Goal: Task Accomplishment & Management: Manage account settings

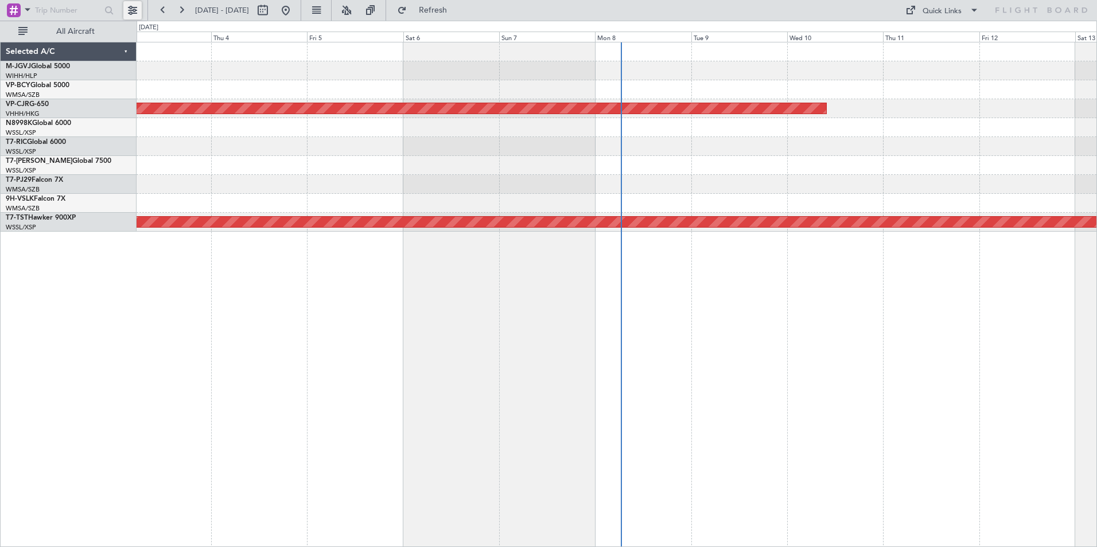
click at [130, 10] on button at bounding box center [132, 10] width 18 height 18
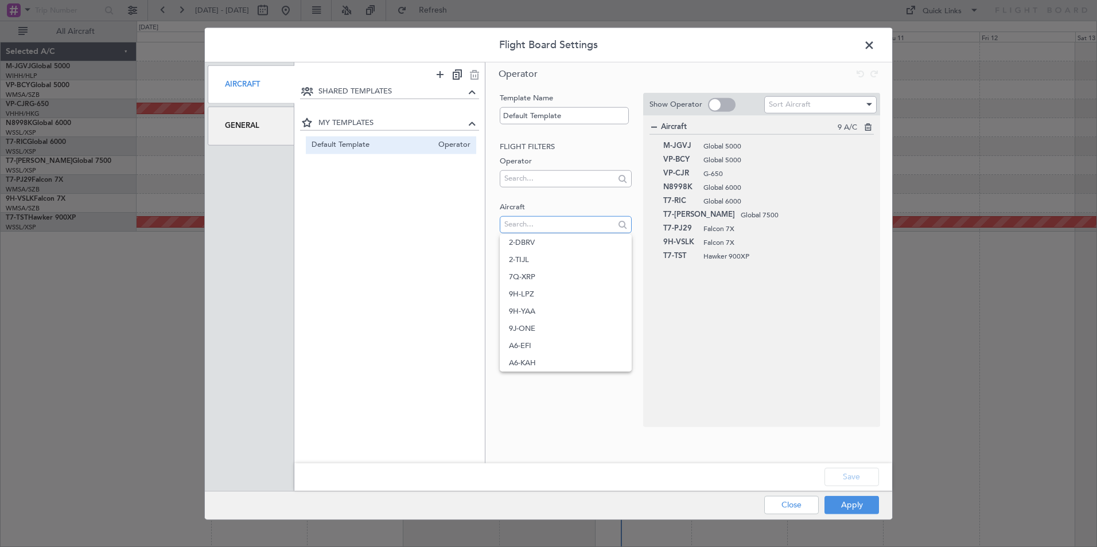
click at [548, 217] on input "text" at bounding box center [559, 224] width 110 height 17
type input "t7-ffi"
click at [549, 243] on span "T7-FFI" at bounding box center [565, 242] width 113 height 17
click at [839, 482] on button "Save" at bounding box center [852, 477] width 55 height 18
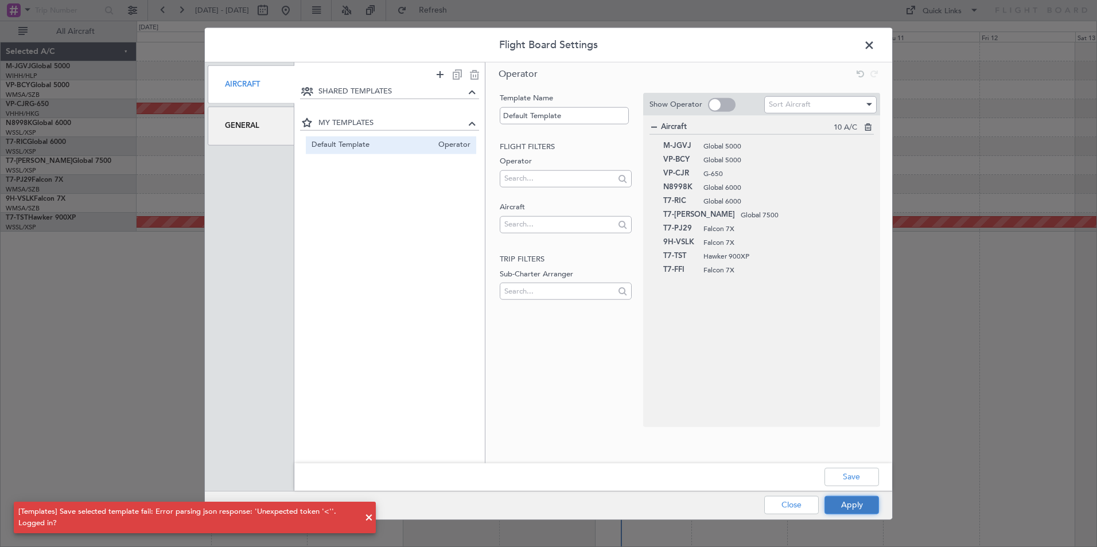
click at [849, 507] on button "Apply" at bounding box center [852, 505] width 55 height 18
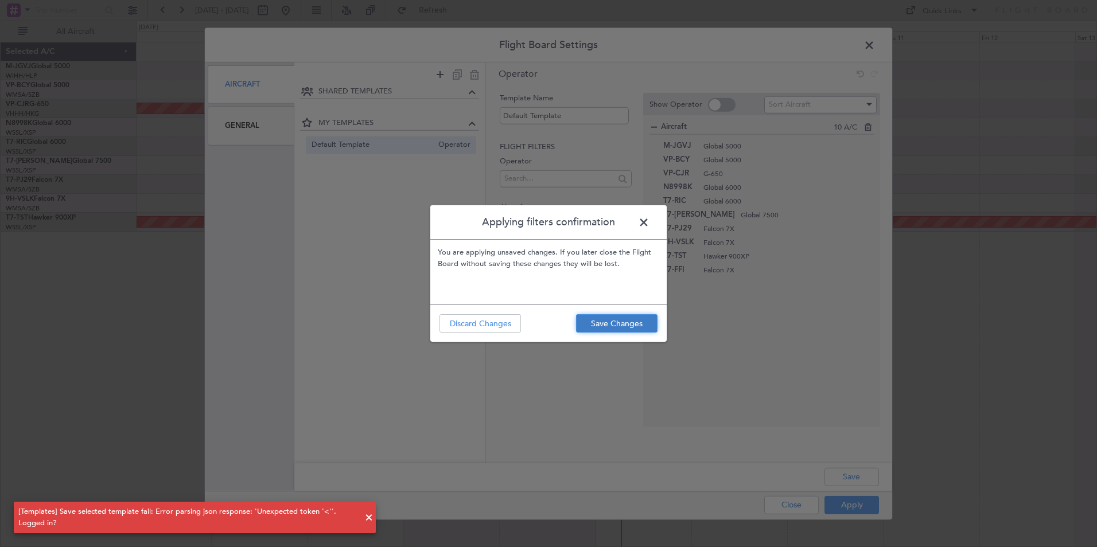
click at [622, 316] on button "Save Changes" at bounding box center [616, 323] width 81 height 18
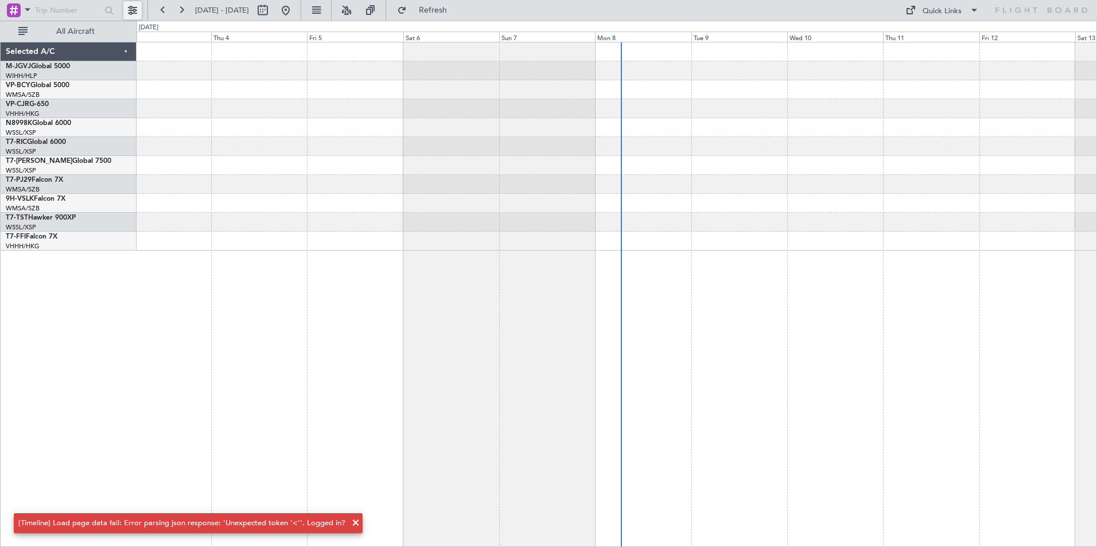
click at [134, 4] on button at bounding box center [132, 10] width 18 height 18
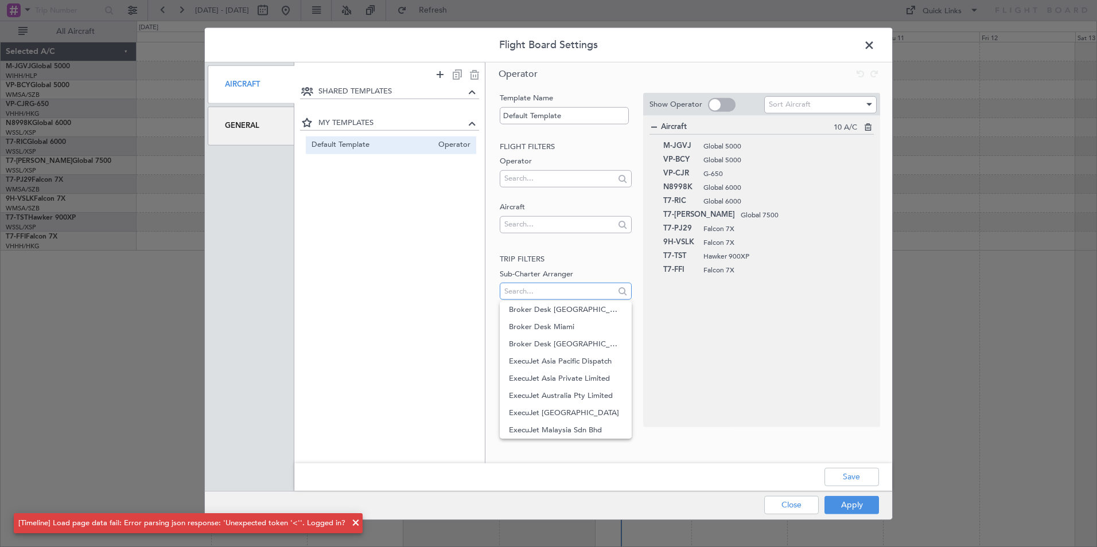
click at [528, 290] on input "text" at bounding box center [559, 290] width 110 height 17
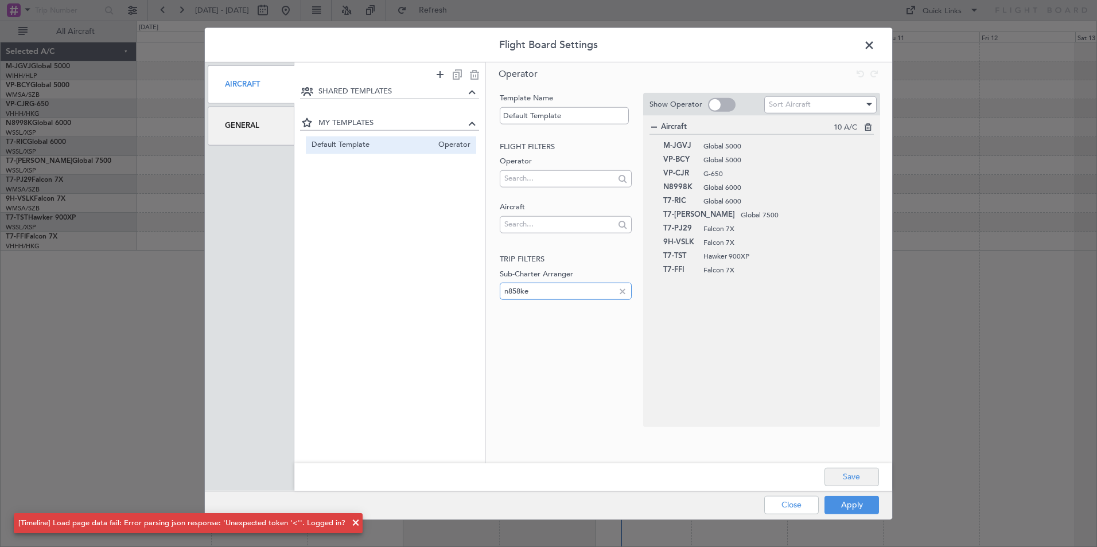
type input "n858ke"
click at [858, 480] on button "Save" at bounding box center [852, 477] width 55 height 18
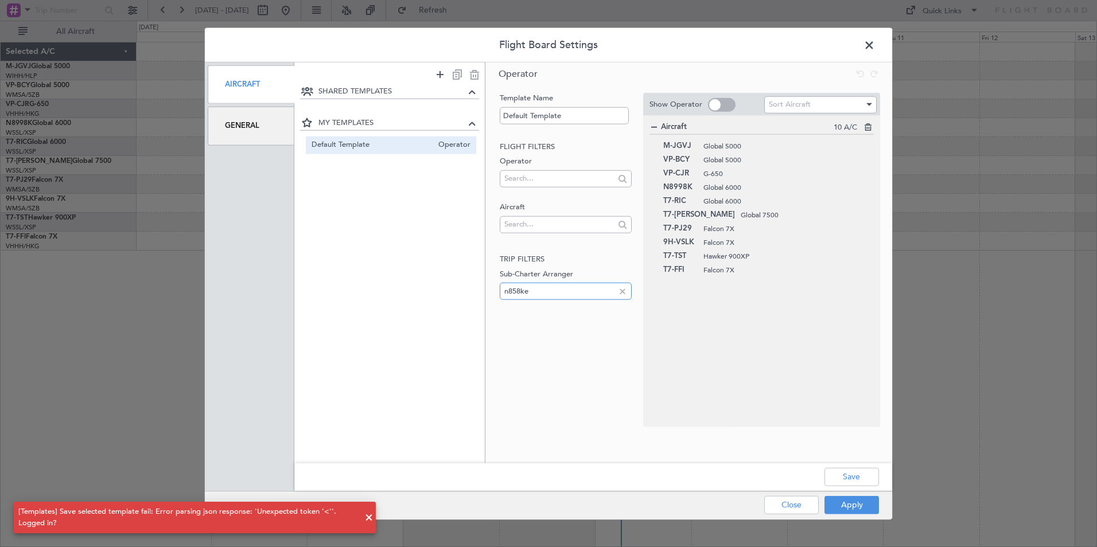
drag, startPoint x: 529, startPoint y: 294, endPoint x: 465, endPoint y: 293, distance: 63.7
click at [466, 292] on div "SHARED TEMPLATES MY TEMPLATES Default Template Operator Operator Template Name …" at bounding box center [593, 263] width 598 height 401
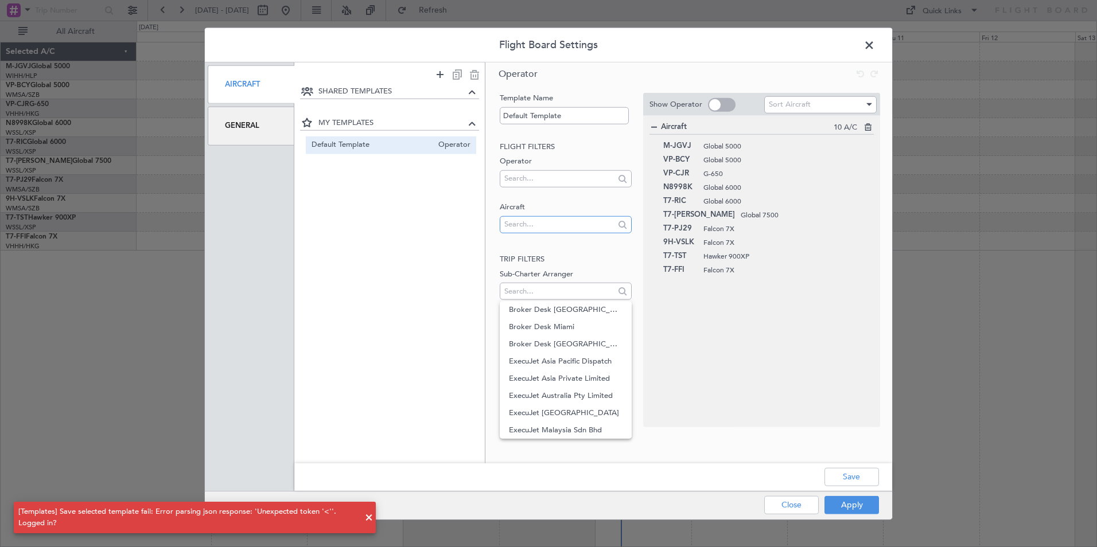
click at [517, 225] on input "text" at bounding box center [559, 224] width 110 height 17
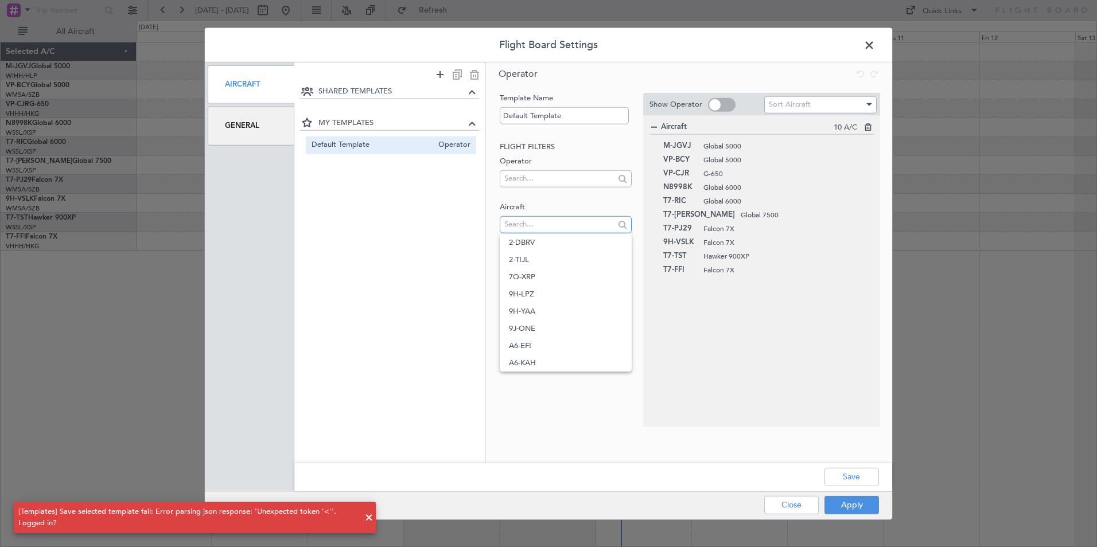
paste input "n858ke"
click at [847, 481] on button "Save" at bounding box center [852, 477] width 55 height 18
click at [549, 227] on input "n858ke" at bounding box center [559, 224] width 110 height 17
click at [861, 478] on button "Save" at bounding box center [852, 477] width 55 height 18
click at [546, 219] on input "n868ke" at bounding box center [559, 224] width 110 height 17
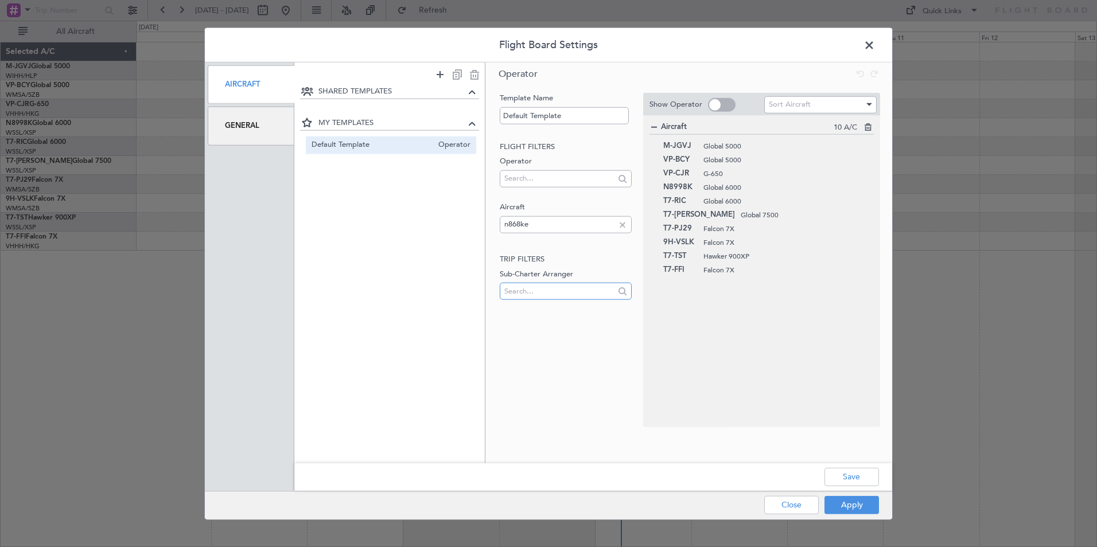
click at [542, 283] on input "text" at bounding box center [559, 290] width 110 height 17
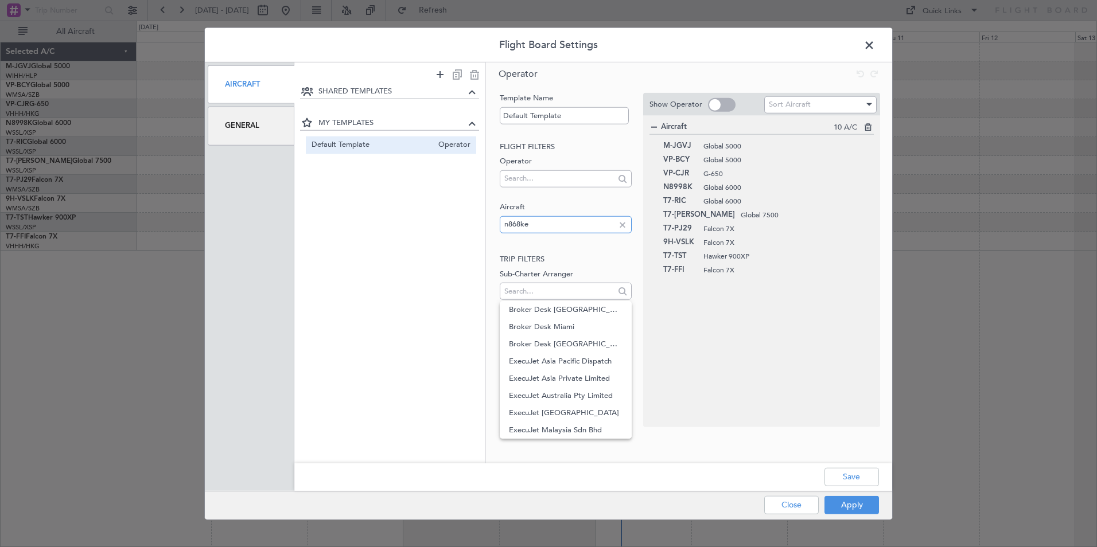
drag, startPoint x: 532, startPoint y: 221, endPoint x: 460, endPoint y: 229, distance: 72.7
click at [460, 229] on div "SHARED TEMPLATES MY TEMPLATES Default Template Operator Operator Template Name …" at bounding box center [593, 263] width 598 height 401
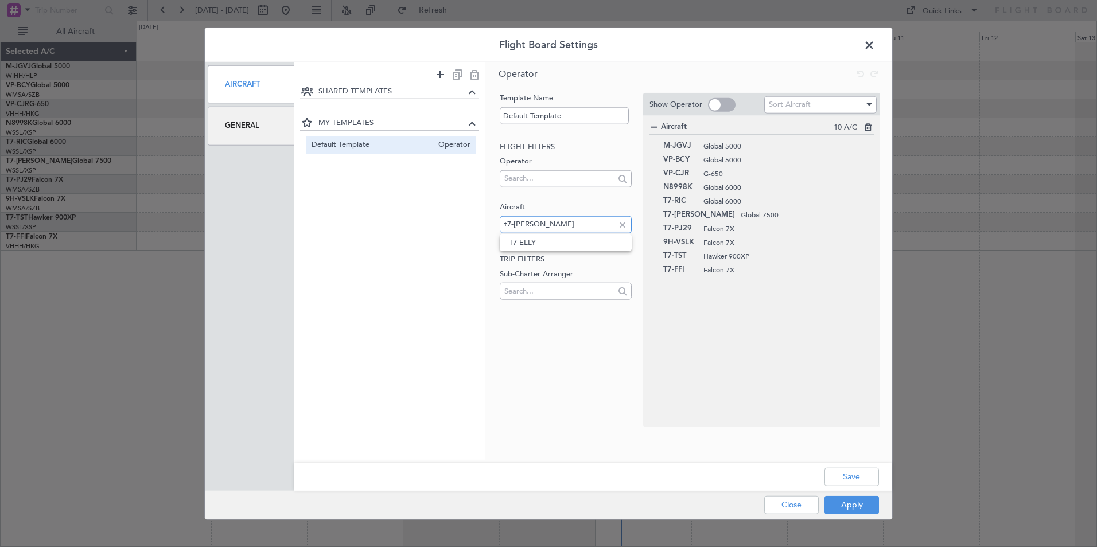
type input "t7-[PERSON_NAME]"
click at [539, 232] on input "t7-[PERSON_NAME]" at bounding box center [559, 224] width 110 height 17
click at [540, 241] on span "T7-ELLY" at bounding box center [565, 242] width 113 height 17
click at [844, 478] on button "Save" at bounding box center [852, 477] width 55 height 18
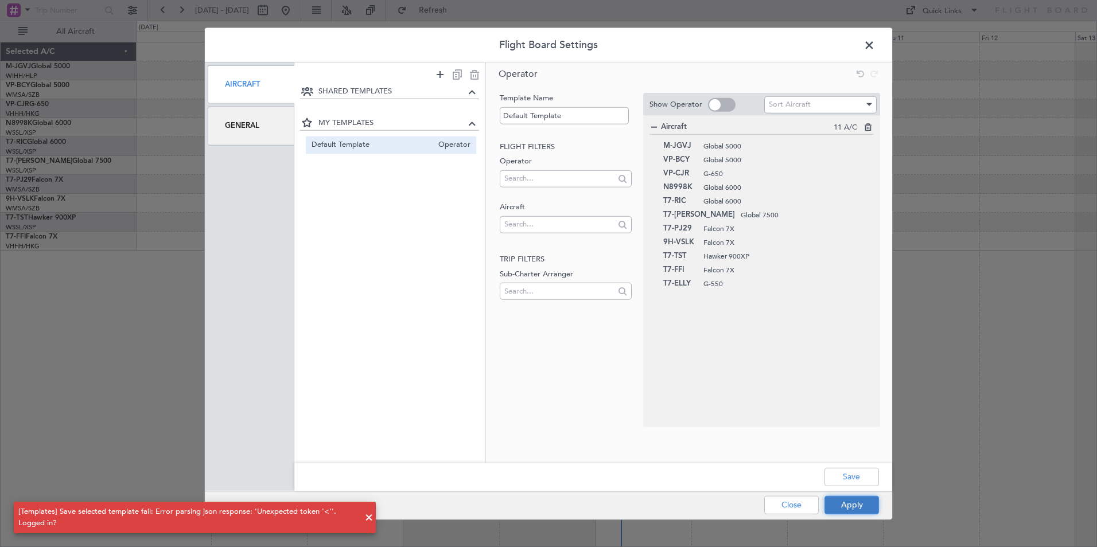
click at [854, 506] on button "Apply" at bounding box center [852, 505] width 55 height 18
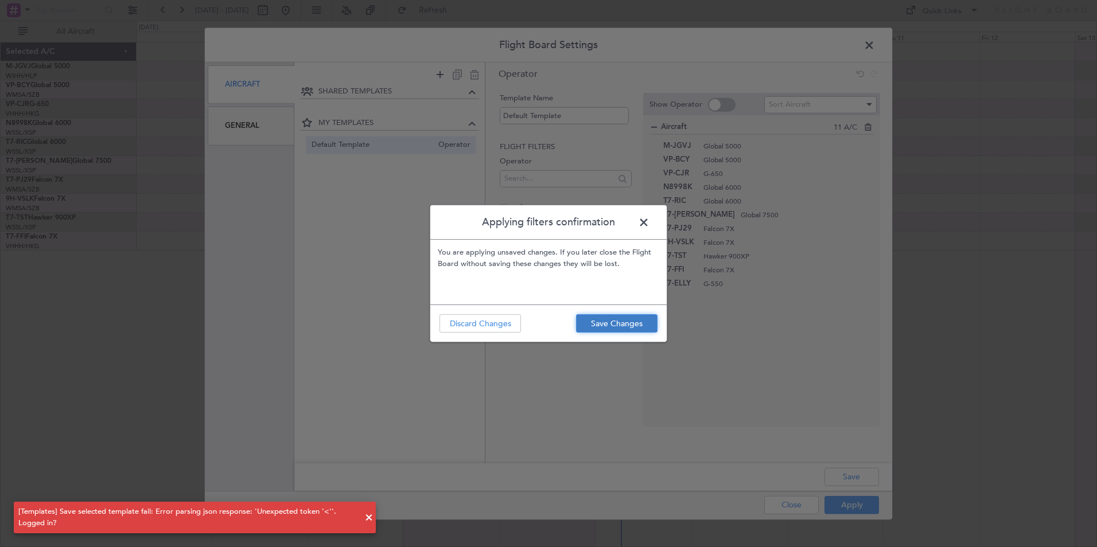
click at [638, 325] on button "Save Changes" at bounding box center [616, 323] width 81 height 18
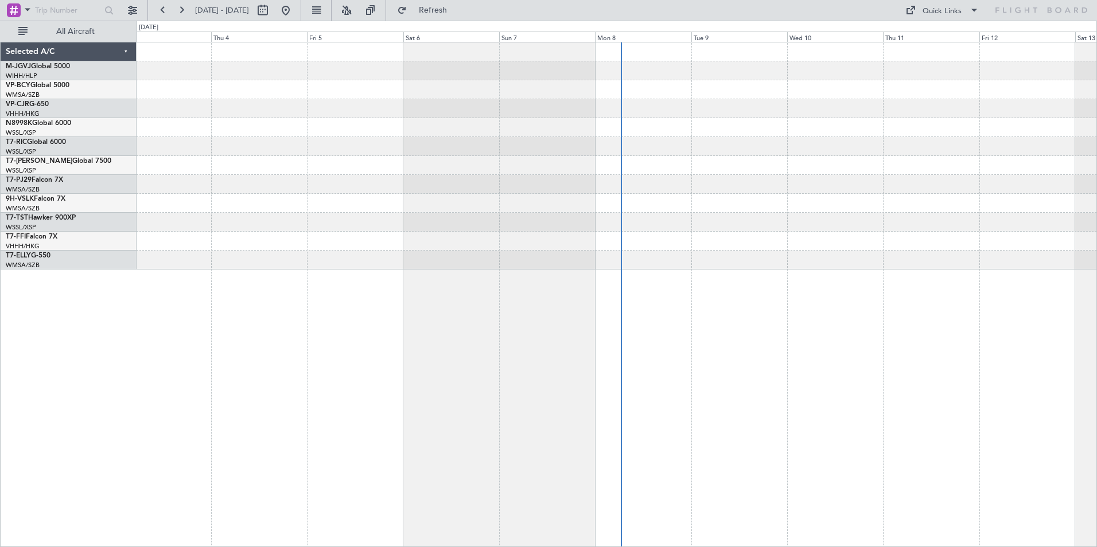
click at [540, 459] on div at bounding box center [617, 295] width 961 height 506
click at [882, 381] on div at bounding box center [617, 295] width 961 height 506
click at [126, 50] on div "Selected A/C" at bounding box center [69, 51] width 136 height 19
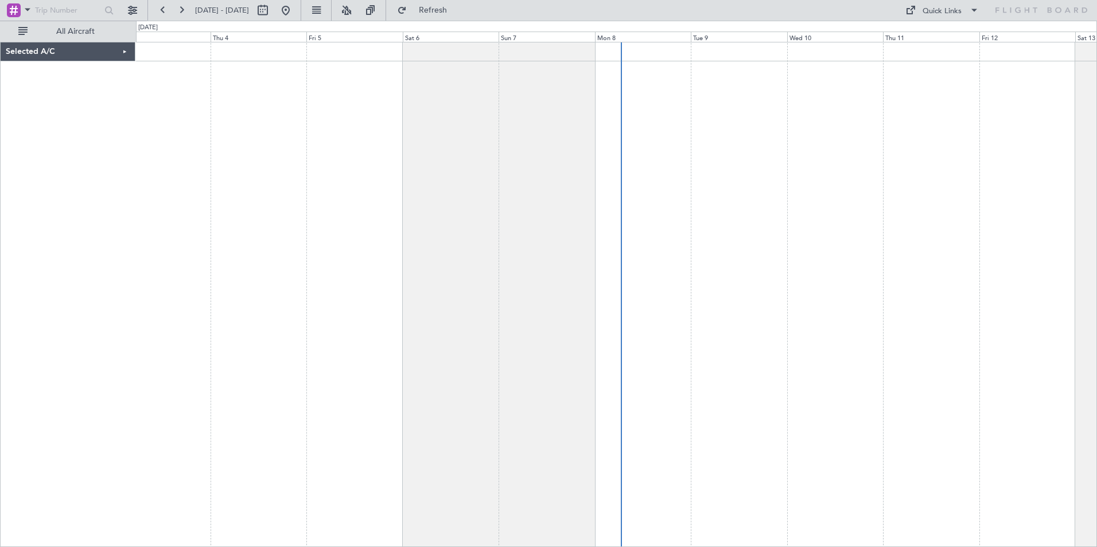
click at [126, 50] on div "Selected A/C" at bounding box center [68, 51] width 135 height 19
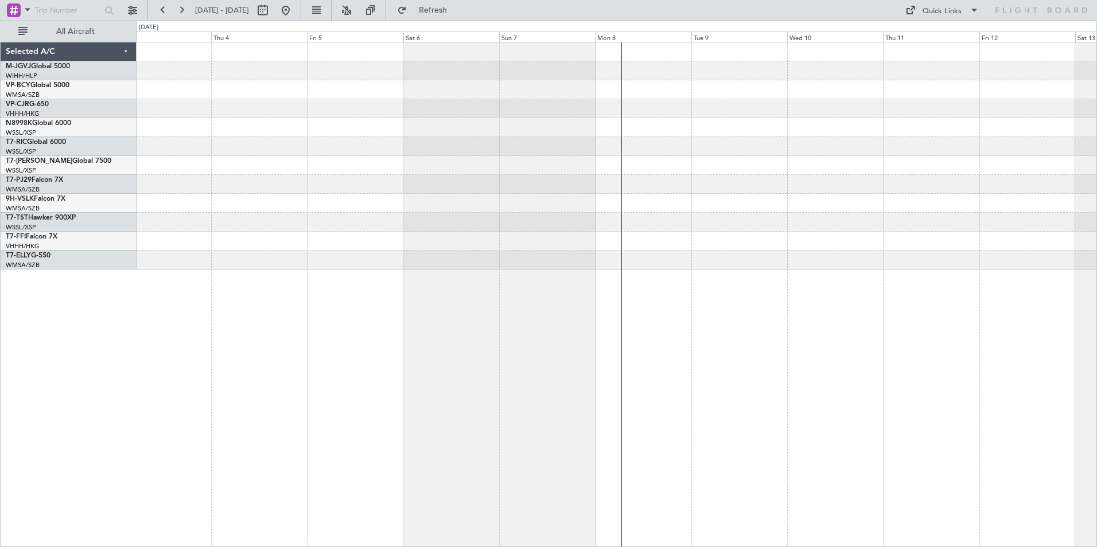
click at [24, 90] on div "VP-BCY Global 5000" at bounding box center [71, 85] width 130 height 10
click at [32, 84] on link "VP-BCY Global 5000" at bounding box center [38, 85] width 64 height 7
